Goal: Task Accomplishment & Management: Manage account settings

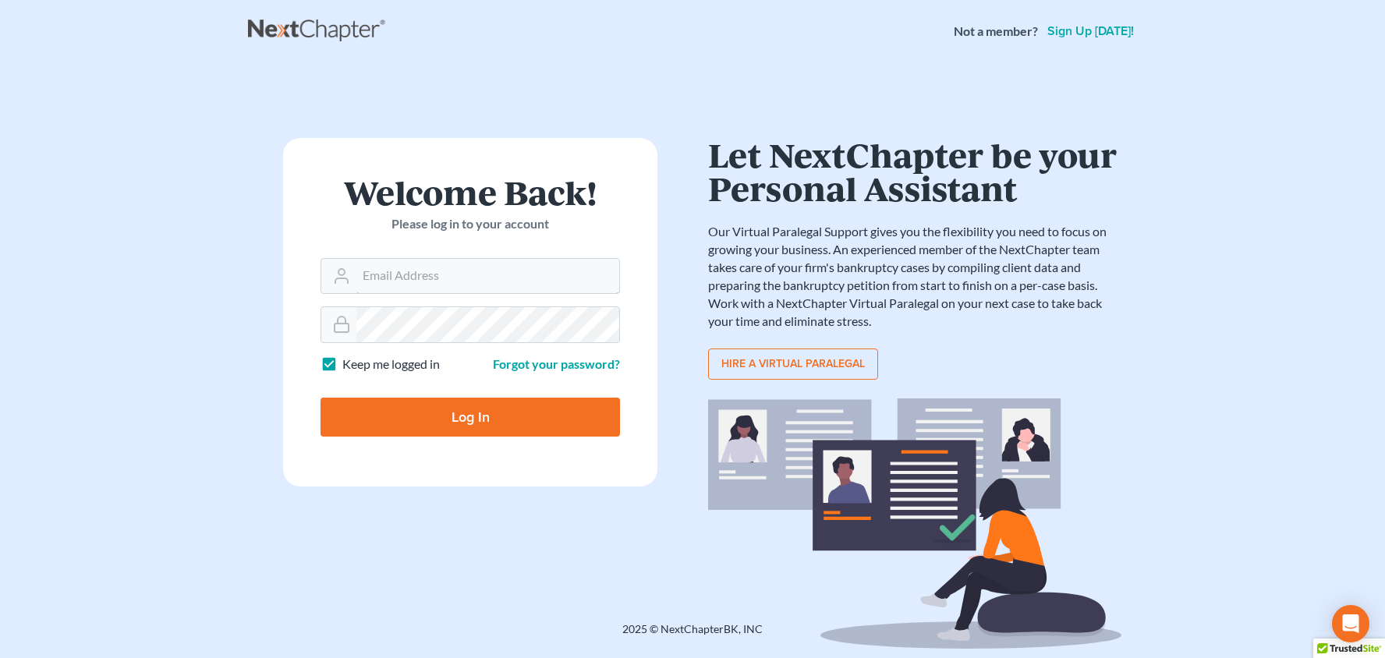
type input "[PERSON_NAME][EMAIL_ADDRESS][DOMAIN_NAME]"
click at [470, 416] on input "Log In" at bounding box center [471, 417] width 300 height 39
type input "Thinking..."
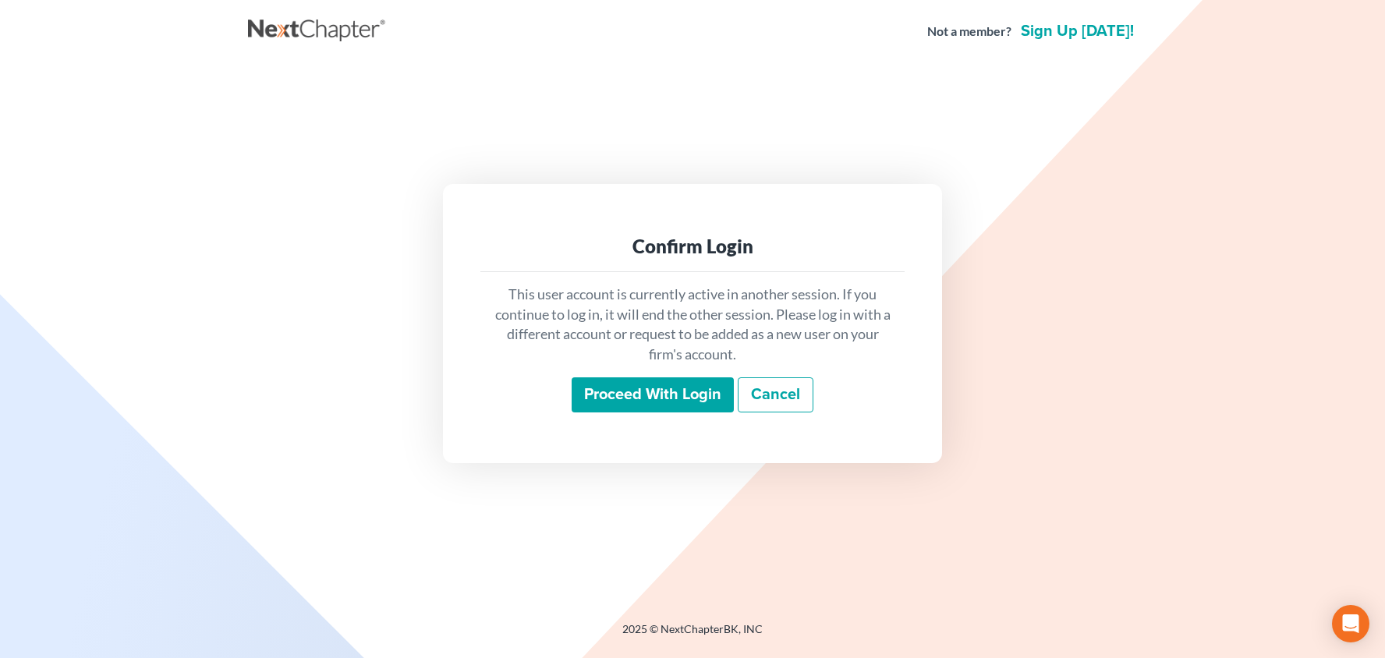
click at [657, 378] on input "Proceed with login" at bounding box center [653, 396] width 162 height 36
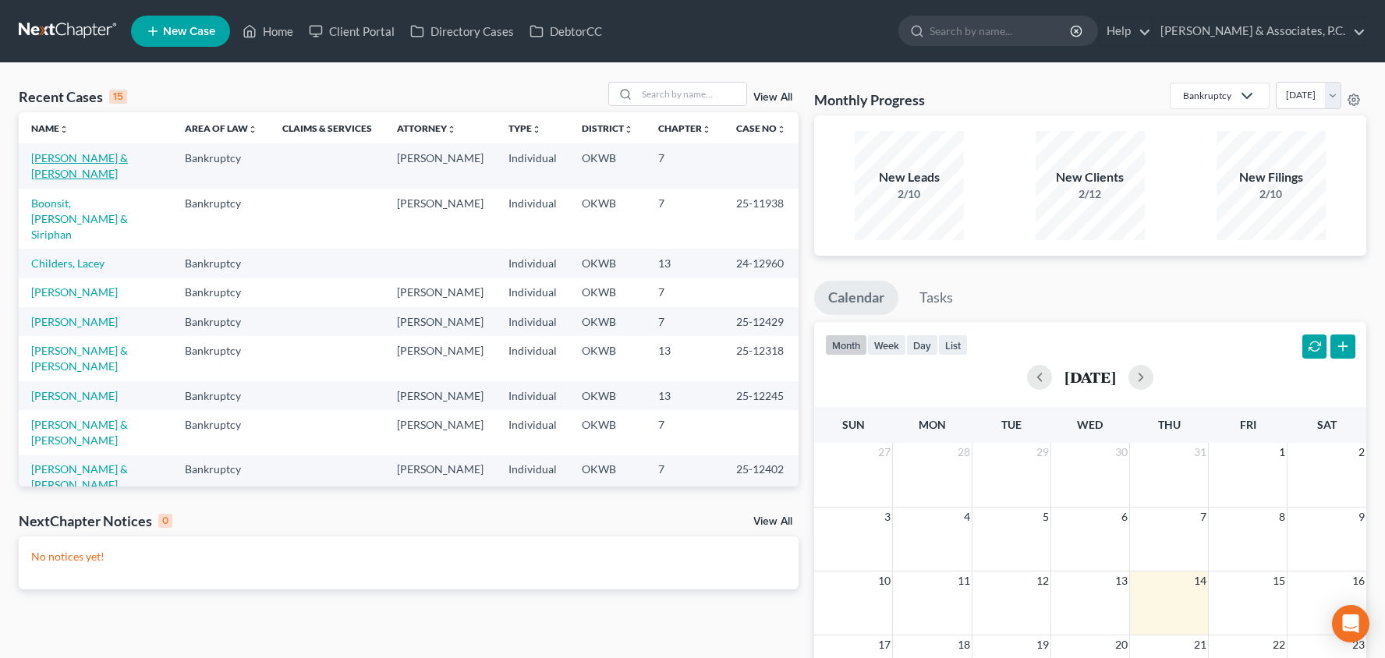
click at [114, 158] on link "[PERSON_NAME] & [PERSON_NAME]" at bounding box center [79, 165] width 97 height 29
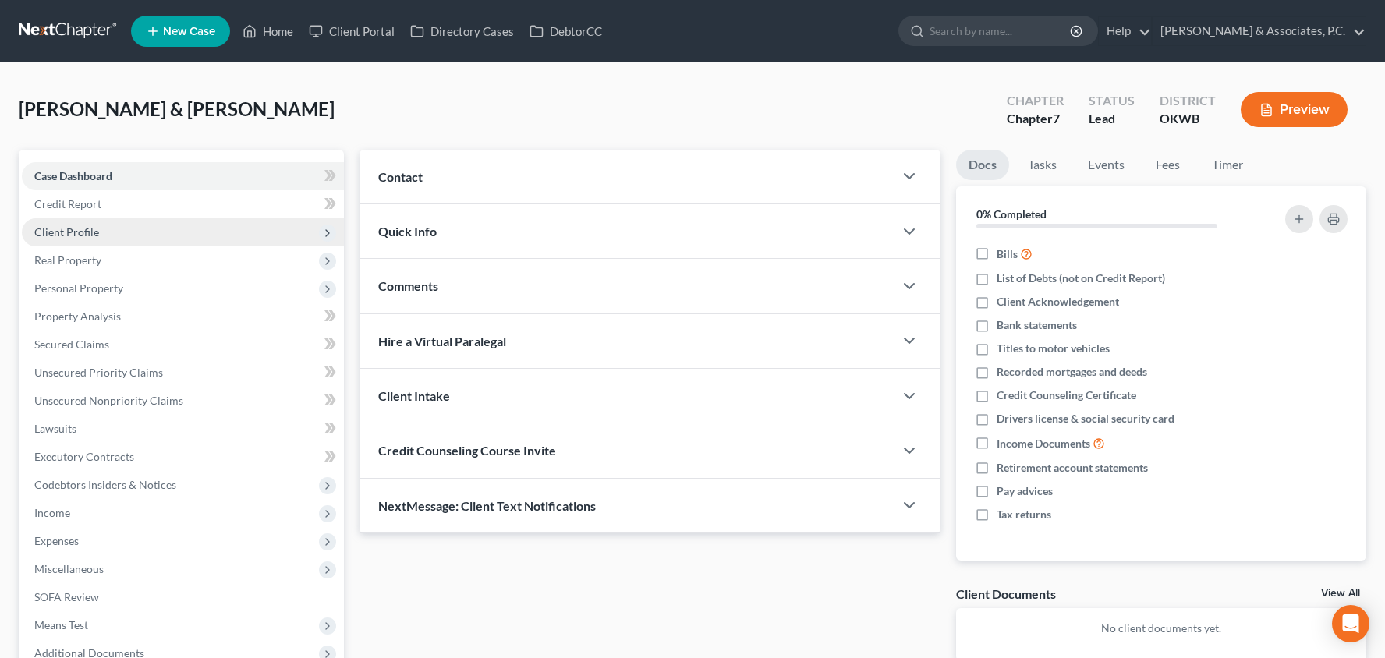
click at [115, 229] on span "Client Profile" at bounding box center [183, 232] width 322 height 28
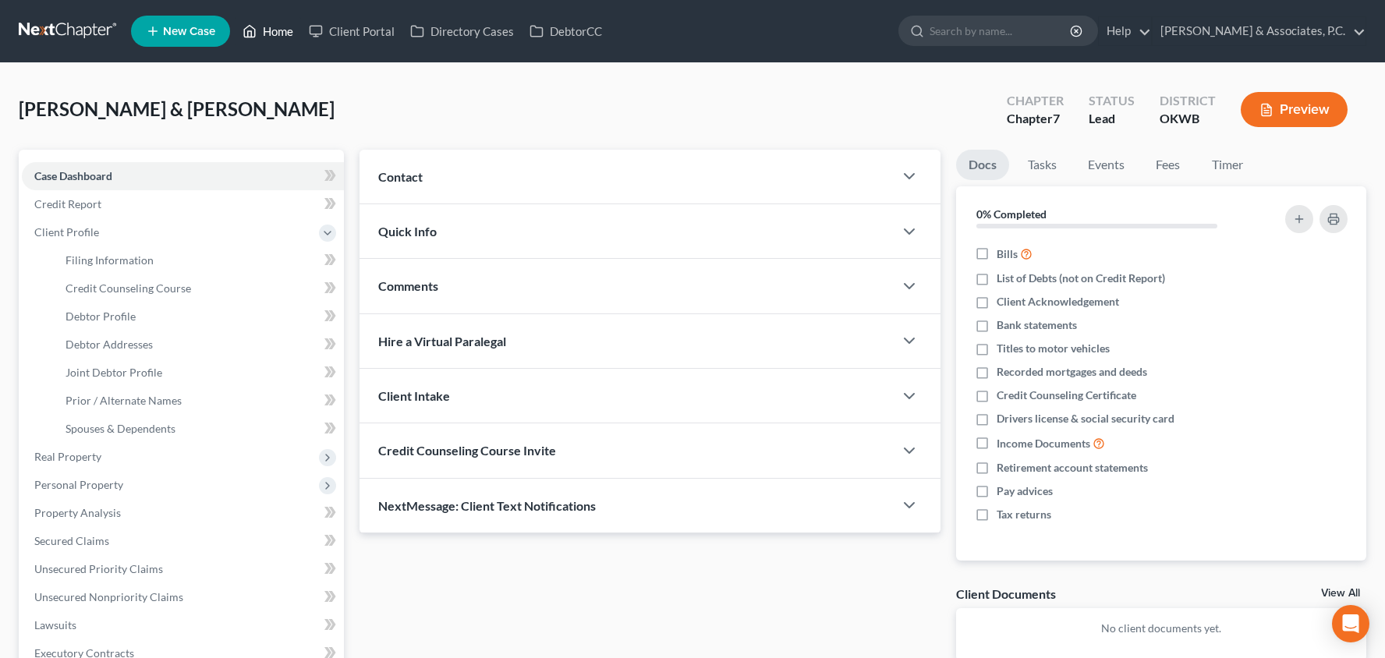
click at [286, 33] on link "Home" at bounding box center [268, 31] width 66 height 28
